Goal: Information Seeking & Learning: Learn about a topic

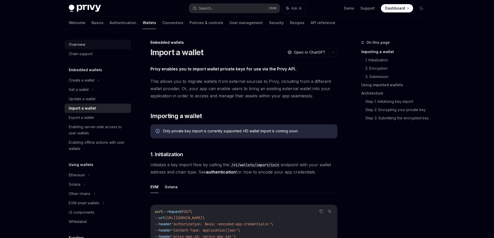
click at [97, 44] on div "Overview" at bounding box center [98, 44] width 59 height 6
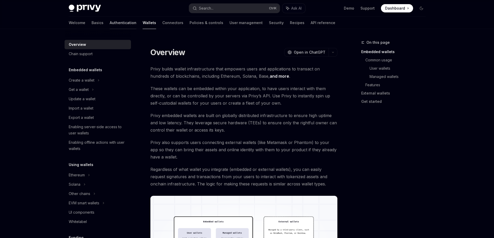
click at [110, 22] on link "Authentication" at bounding box center [123, 23] width 27 height 12
type textarea "*"
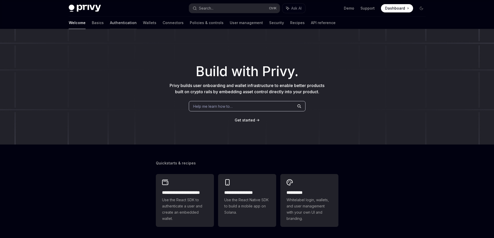
click at [110, 23] on link "Authentication" at bounding box center [123, 23] width 27 height 12
type textarea "*"
